Goal: Subscribe to service/newsletter

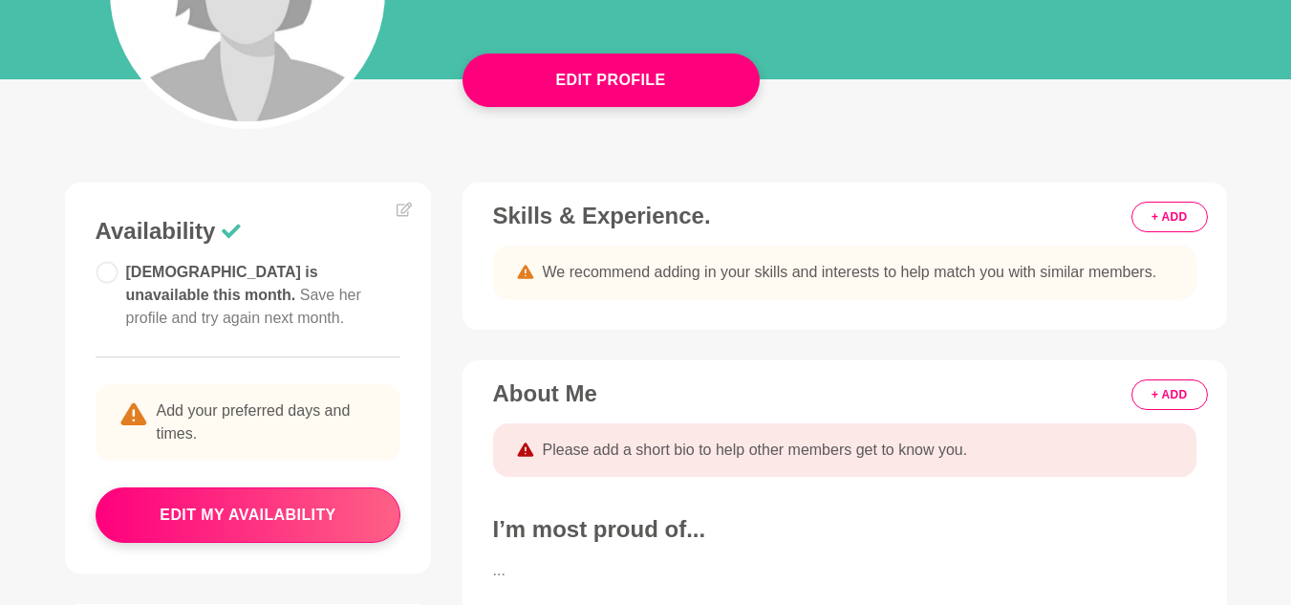
scroll to position [478, 0]
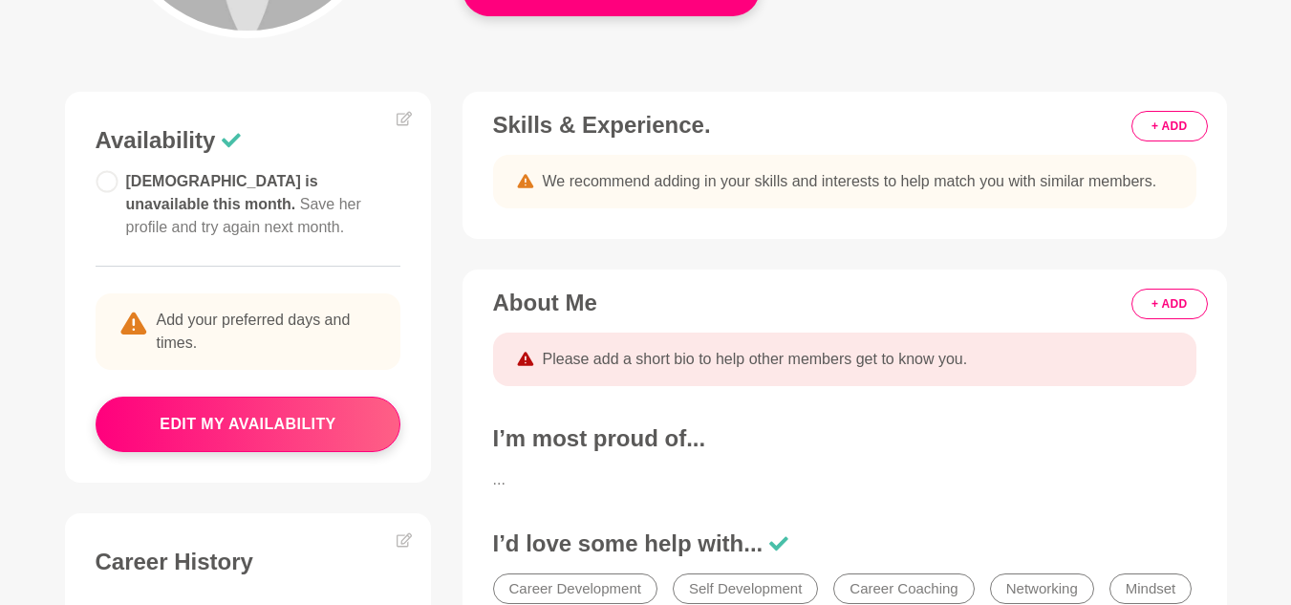
click at [1161, 115] on button "+ ADD" at bounding box center [1169, 126] width 75 height 31
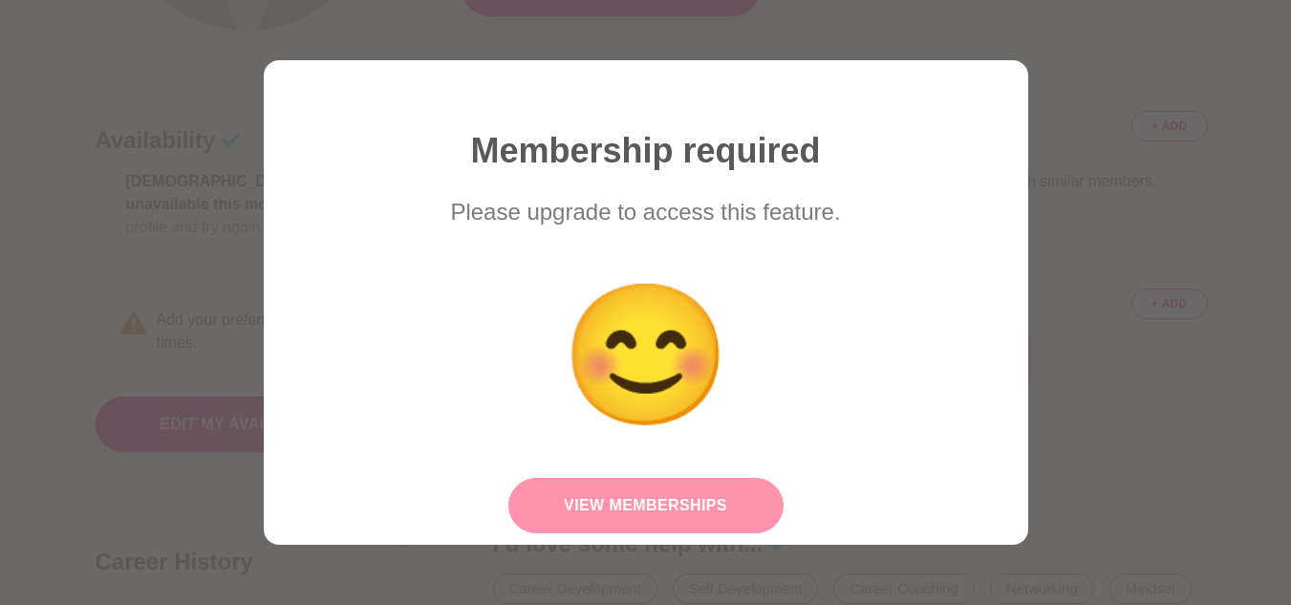
click at [639, 485] on link "View Memberships" at bounding box center [645, 505] width 275 height 55
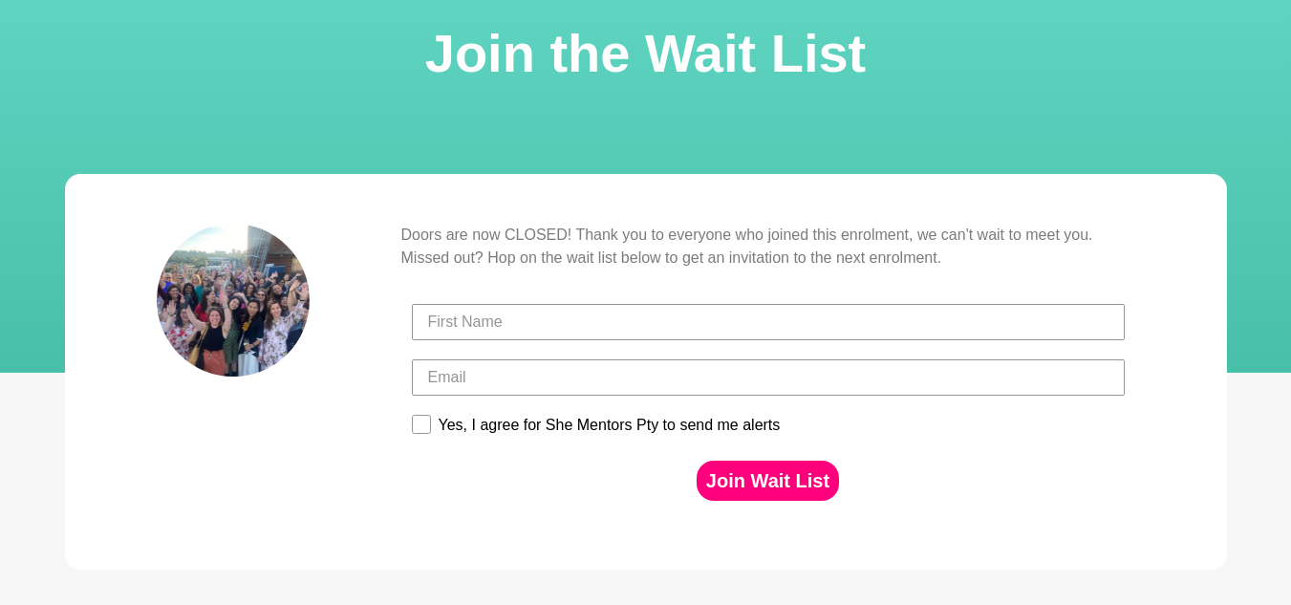
scroll to position [382, 0]
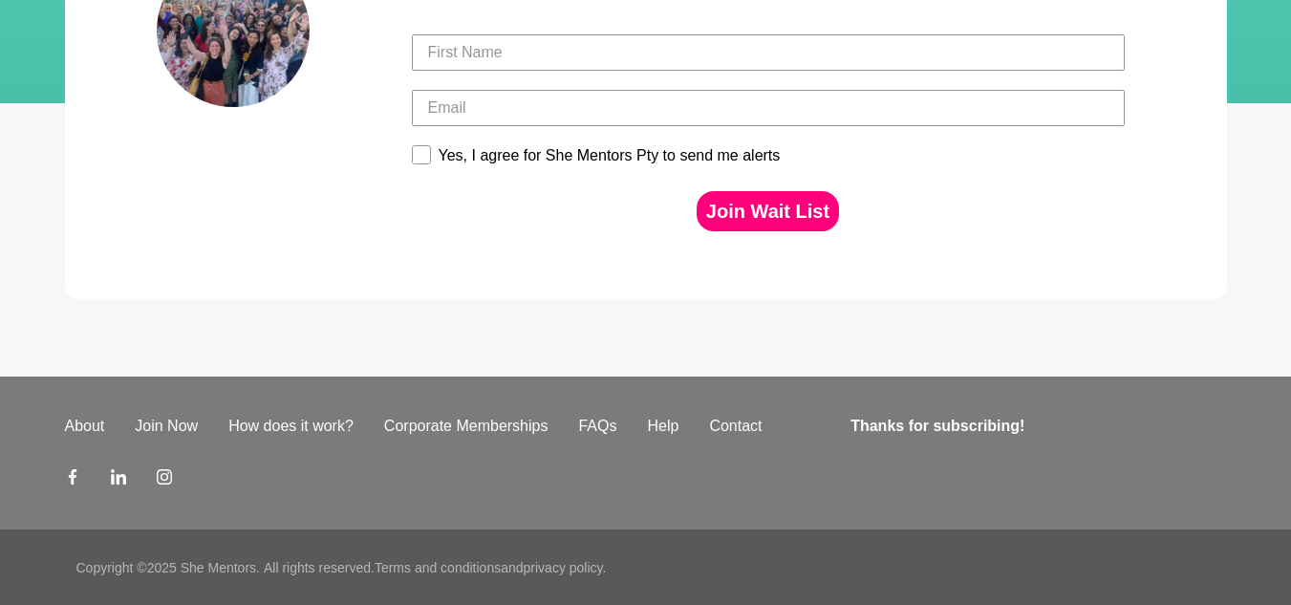
drag, startPoint x: 459, startPoint y: 55, endPoint x: 501, endPoint y: 83, distance: 50.4
click at [459, 55] on input "First Name" at bounding box center [768, 52] width 713 height 36
type input "[DEMOGRAPHIC_DATA]"
type input "[EMAIL_ADDRESS][DOMAIN_NAME]"
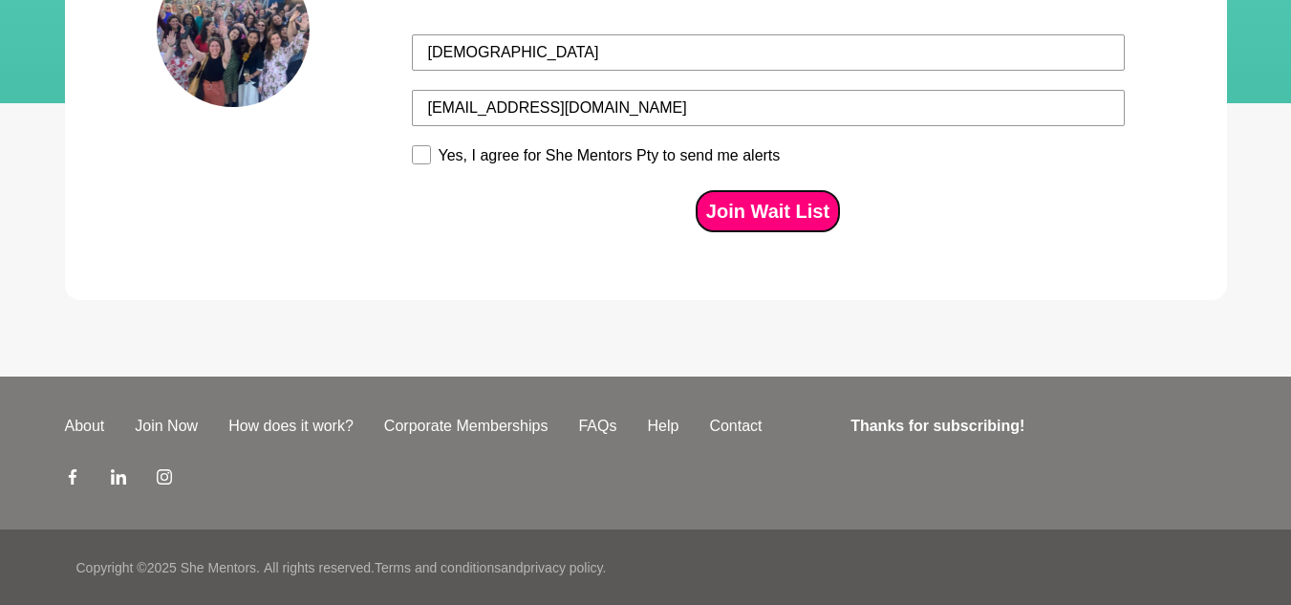
click at [766, 199] on button "Join Wait List" at bounding box center [768, 211] width 142 height 40
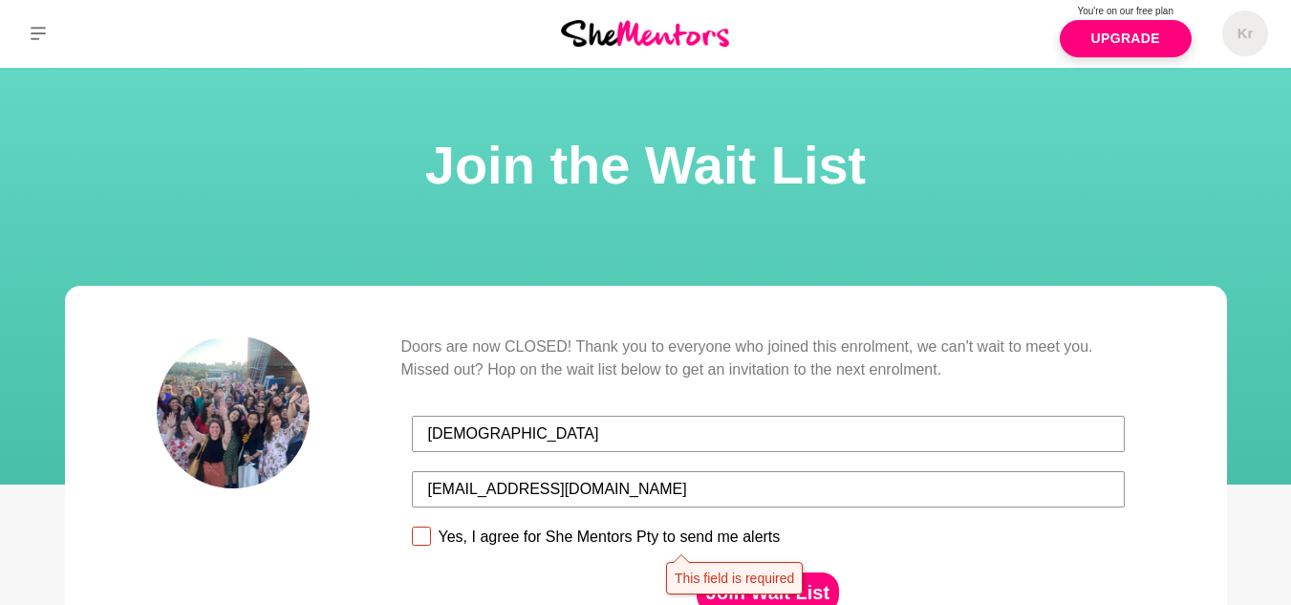
scroll to position [0, 0]
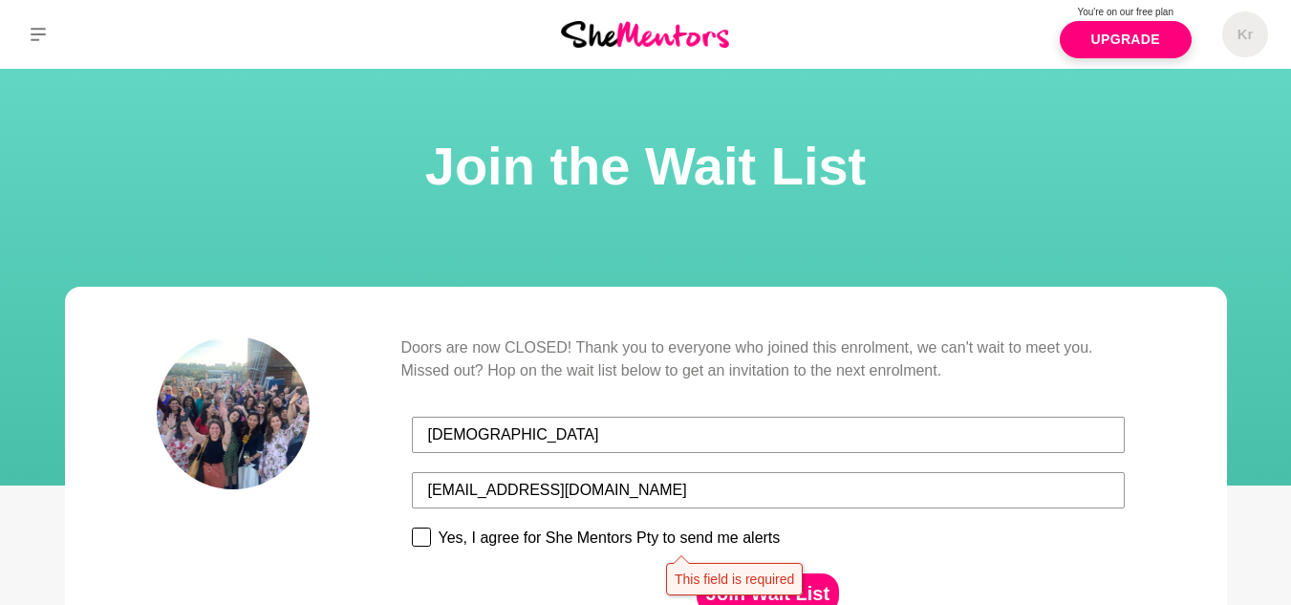
click at [532, 537] on div "Yes, I agree for She Mentors Pty to send me alerts" at bounding box center [610, 537] width 342 height 17
click at [412, 528] on input "Yes, I agree for She Mentors Pty to send me alerts" at bounding box center [411, 527] width 1 height 1
checkbox input "true"
click at [761, 592] on button "Join Wait List" at bounding box center [768, 593] width 142 height 40
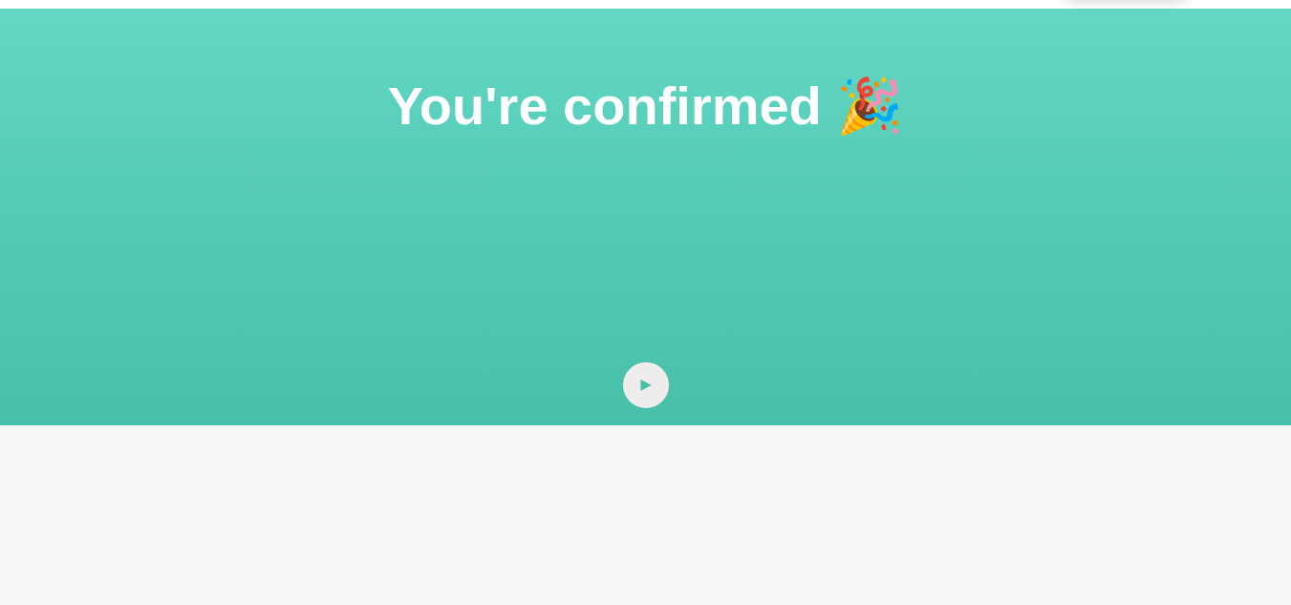
scroll to position [57, 0]
